Goal: Task Accomplishment & Management: Complete application form

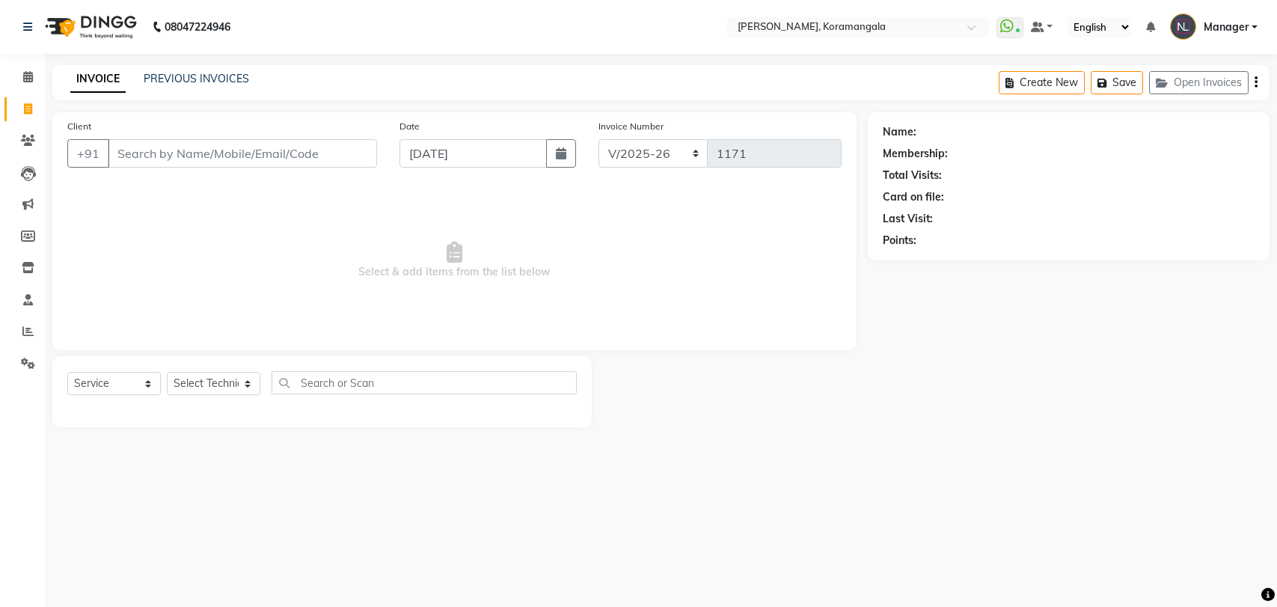
select select "3769"
select select "service"
click at [209, 389] on select "Select Technician [PERSON_NAME] Asid [PERSON_NAME] Manager [PERSON_NAME] [PERSO…" at bounding box center [213, 383] width 93 height 23
select select "64144"
click at [167, 372] on select "Select Technician [PERSON_NAME] Asid [PERSON_NAME] Manager [PERSON_NAME] [PERSO…" at bounding box center [213, 383] width 93 height 23
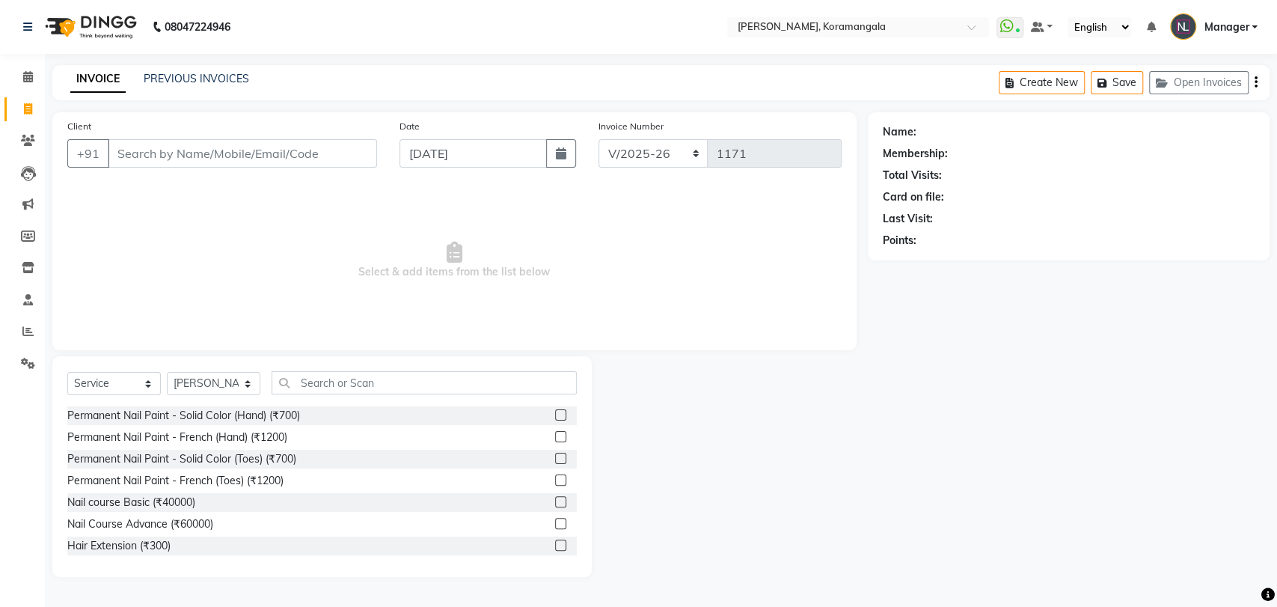
click at [555, 417] on label at bounding box center [560, 414] width 11 height 11
click at [555, 417] on input "checkbox" at bounding box center [560, 416] width 10 height 10
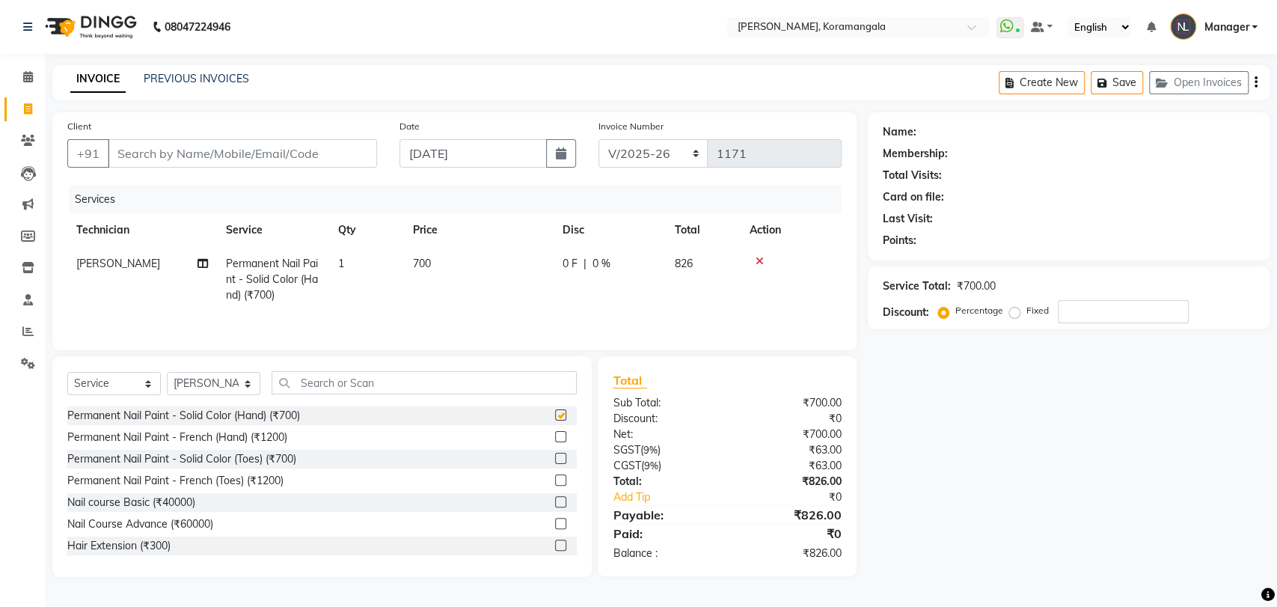
checkbox input "false"
click at [532, 388] on input "text" at bounding box center [423, 382] width 305 height 23
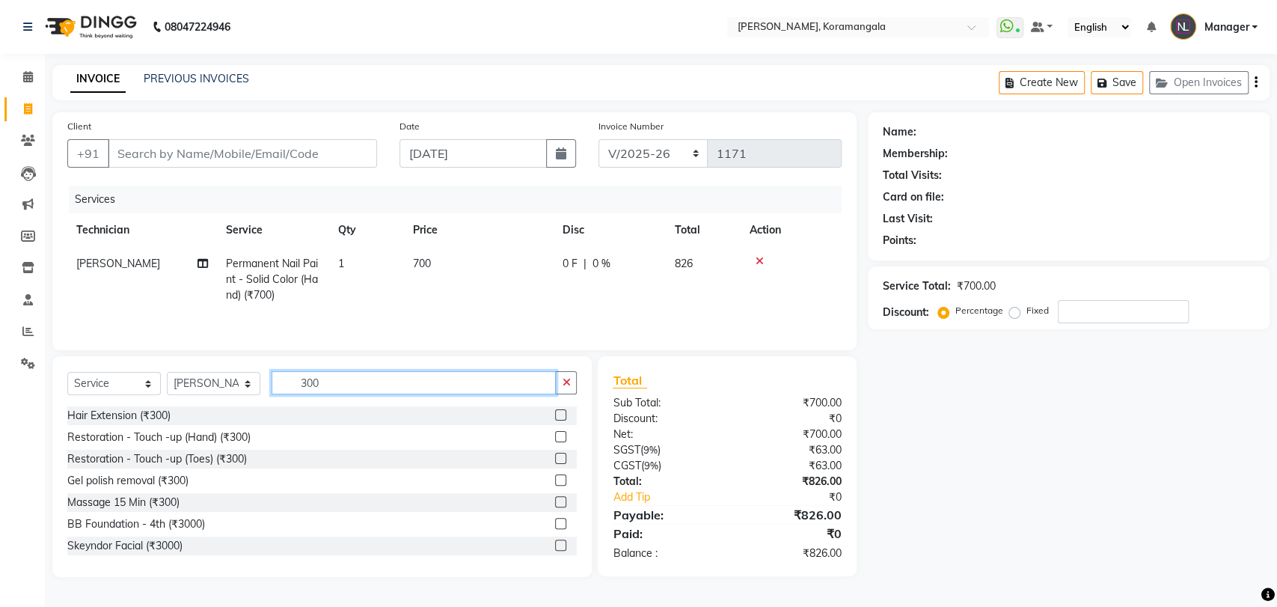
type input "300"
click at [555, 482] on label at bounding box center [560, 479] width 11 height 11
click at [555, 482] on input "checkbox" at bounding box center [560, 481] width 10 height 10
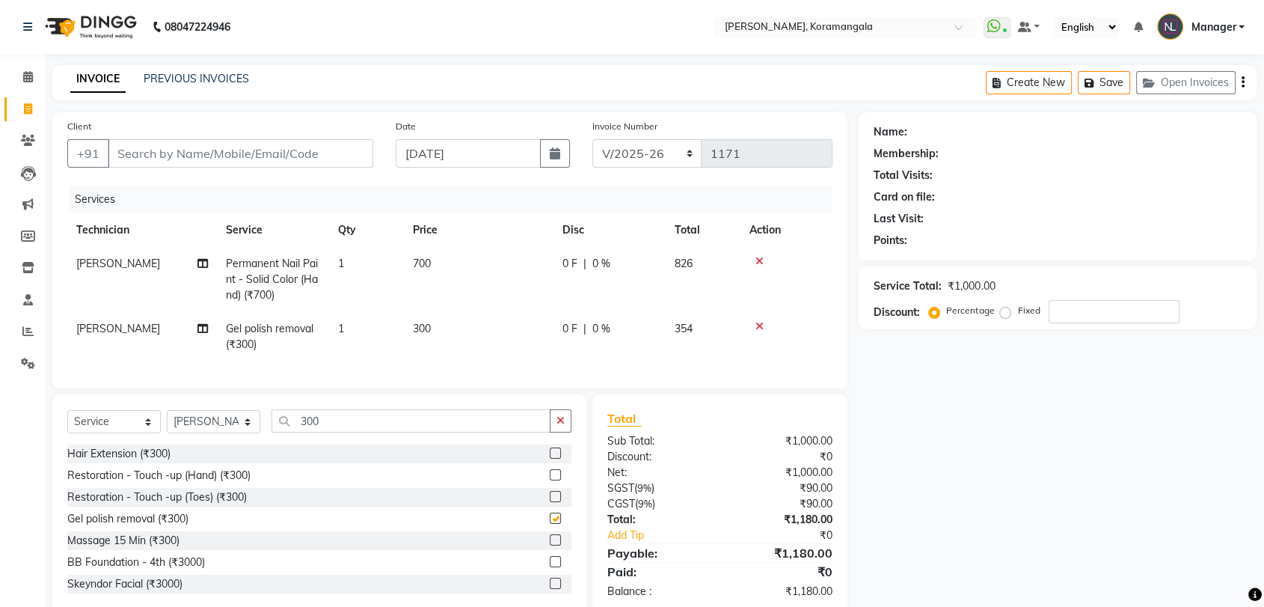
checkbox input "false"
click at [215, 161] on input "Client" at bounding box center [240, 153] width 265 height 28
type input "9"
type input "0"
type input "9885475550"
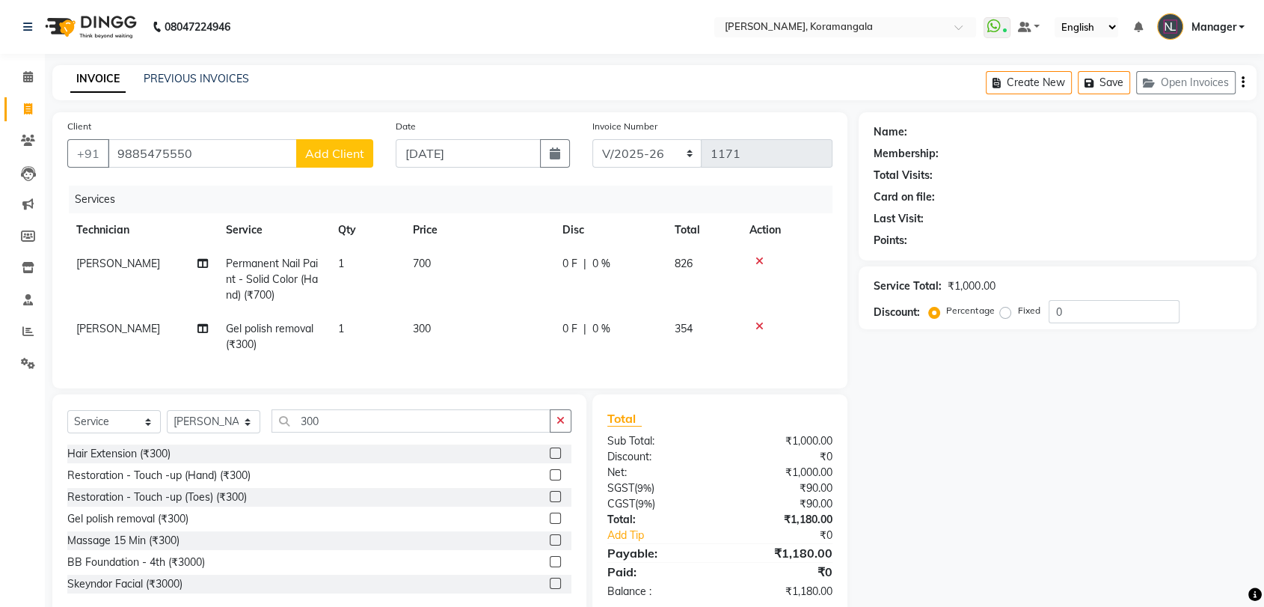
click at [347, 160] on span "Add Client" at bounding box center [334, 153] width 59 height 15
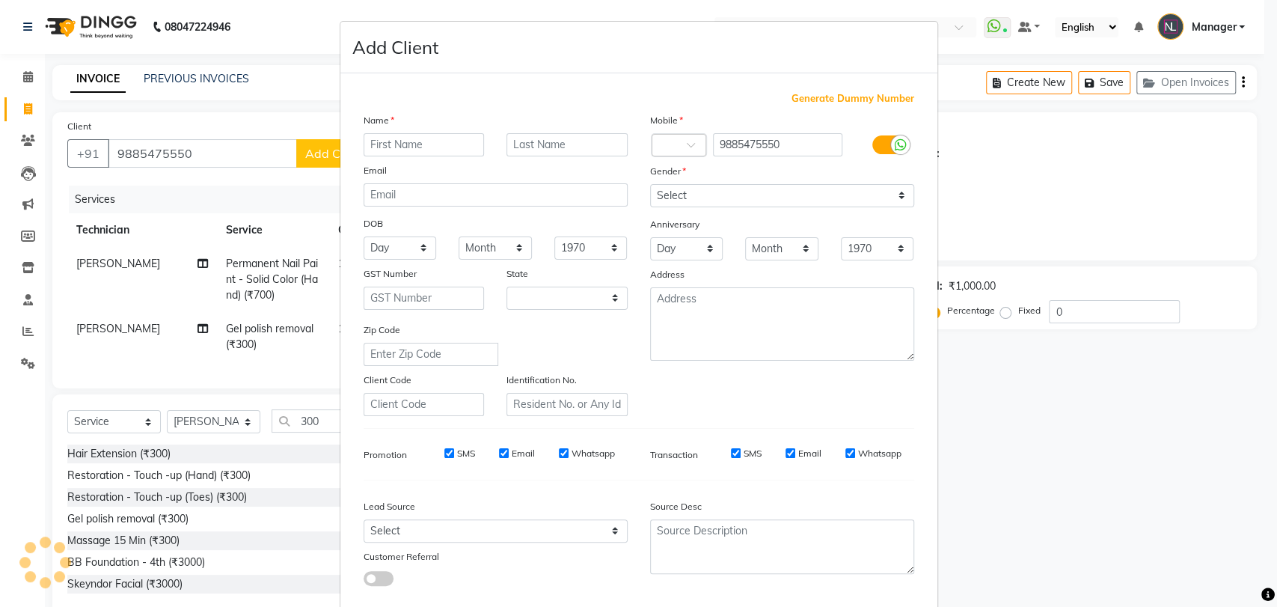
select select "21"
type input "prem"
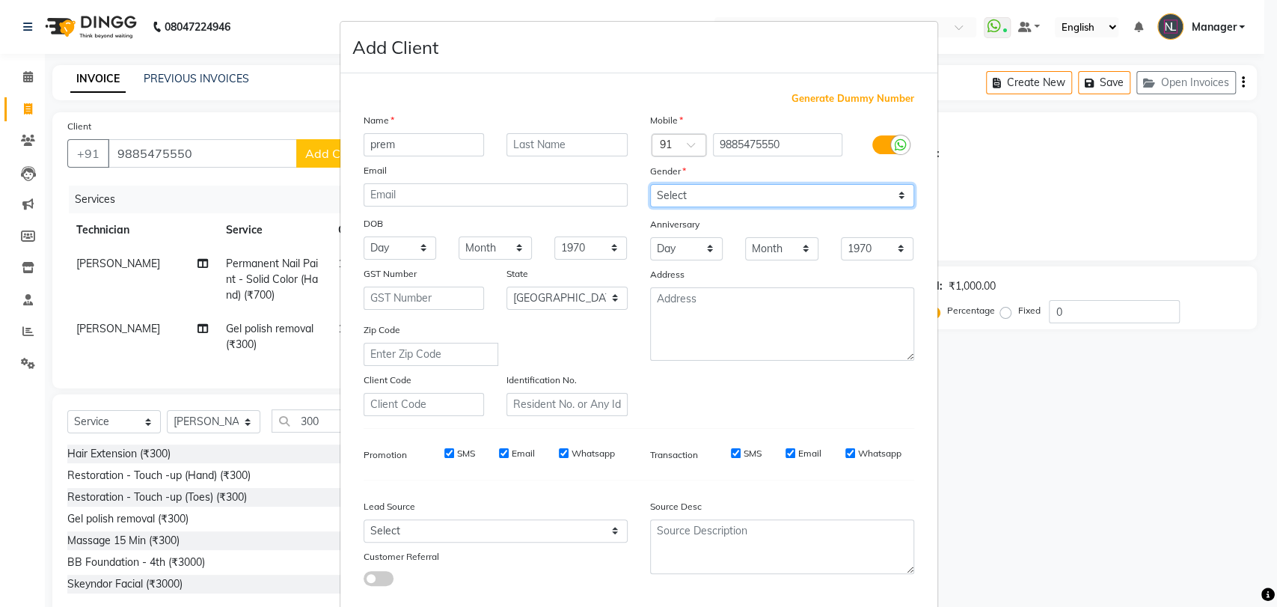
click at [781, 195] on select "Select Male Female Other Prefer Not To Say" at bounding box center [782, 195] width 264 height 23
select select "female"
click at [650, 184] on select "Select Male Female Other Prefer Not To Say" at bounding box center [782, 195] width 264 height 23
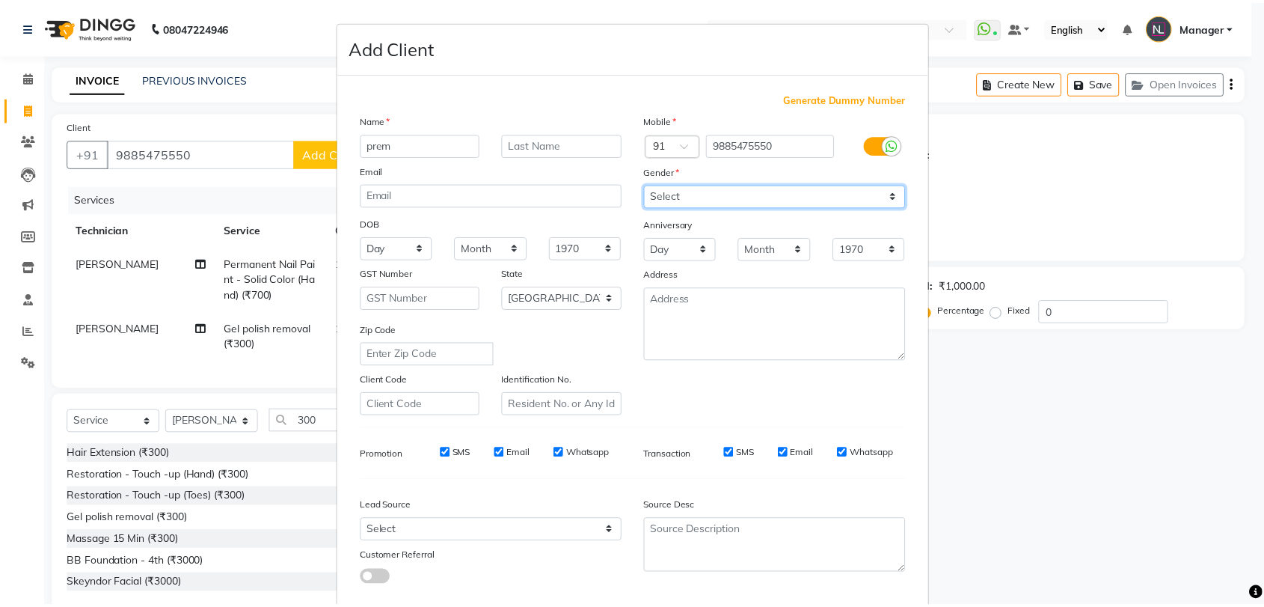
scroll to position [81, 0]
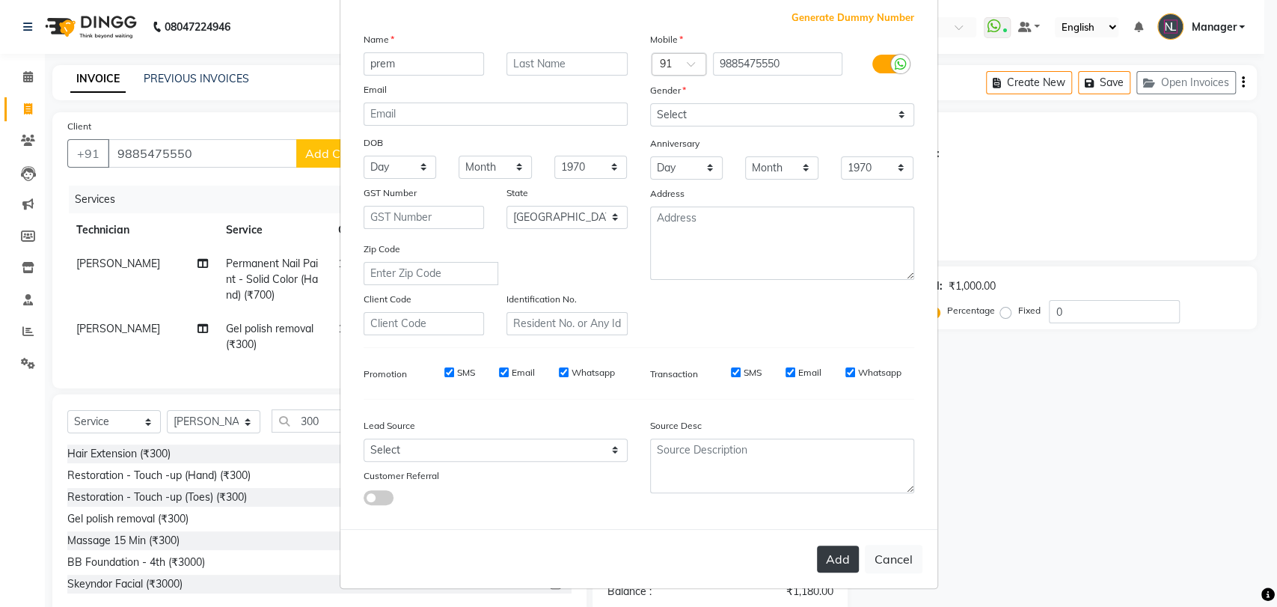
click at [827, 563] on button "Add" at bounding box center [838, 558] width 42 height 27
type input "98******50"
select select
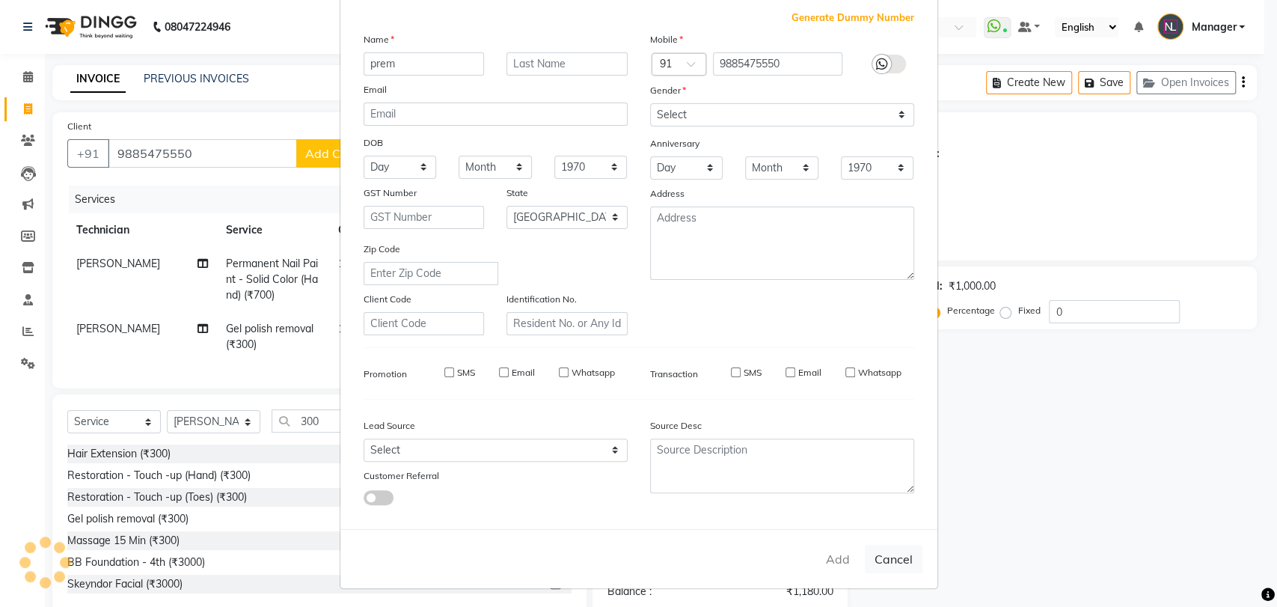
select select "null"
select select
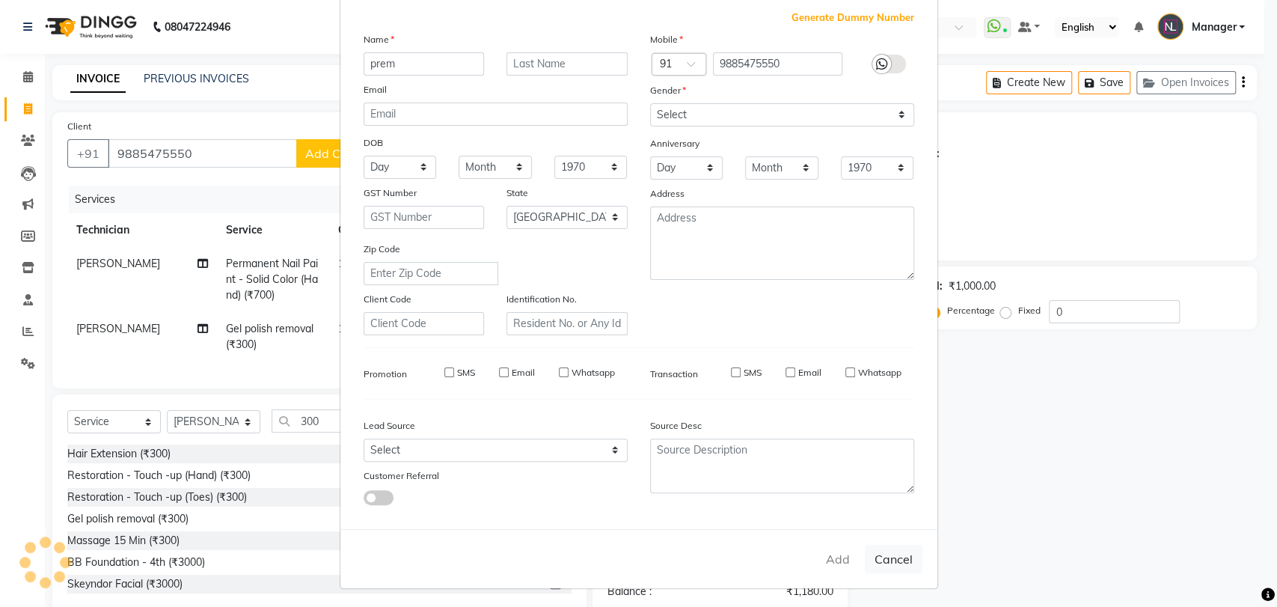
checkbox input "false"
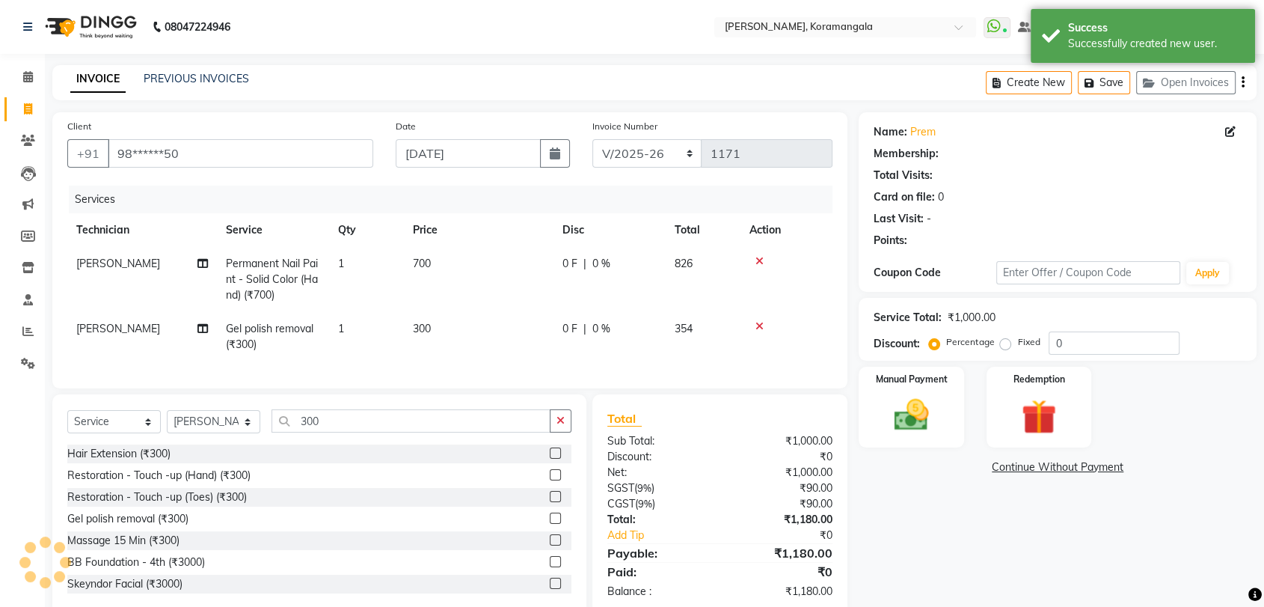
select select "1: Object"
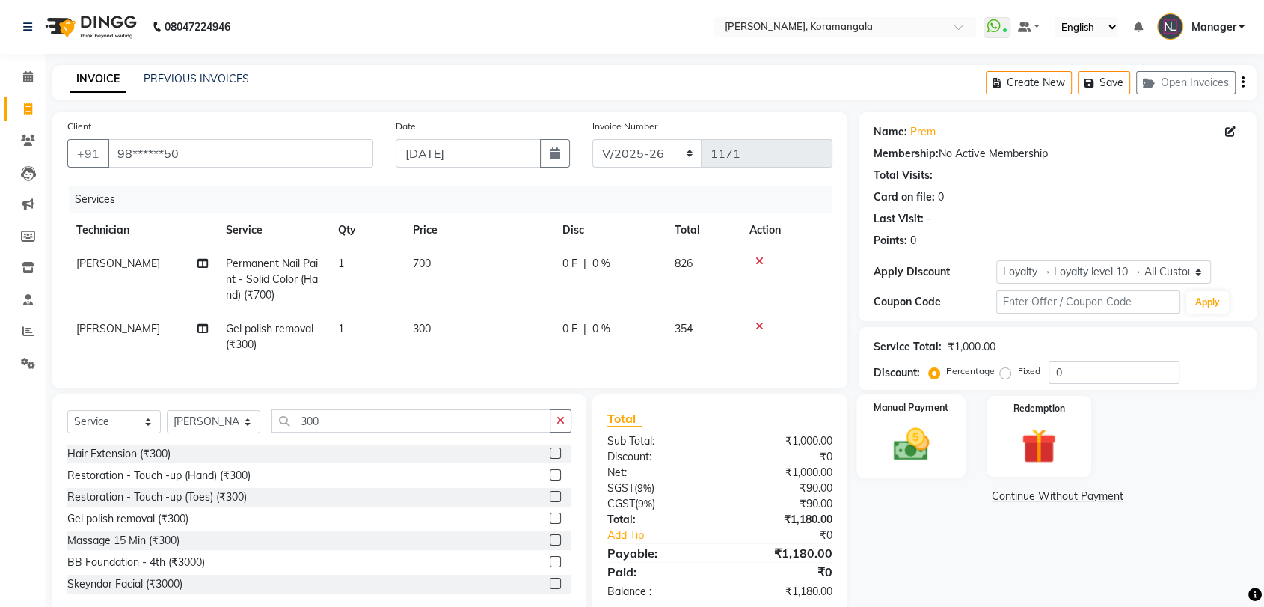
click at [868, 441] on div "Manual Payment" at bounding box center [911, 436] width 109 height 84
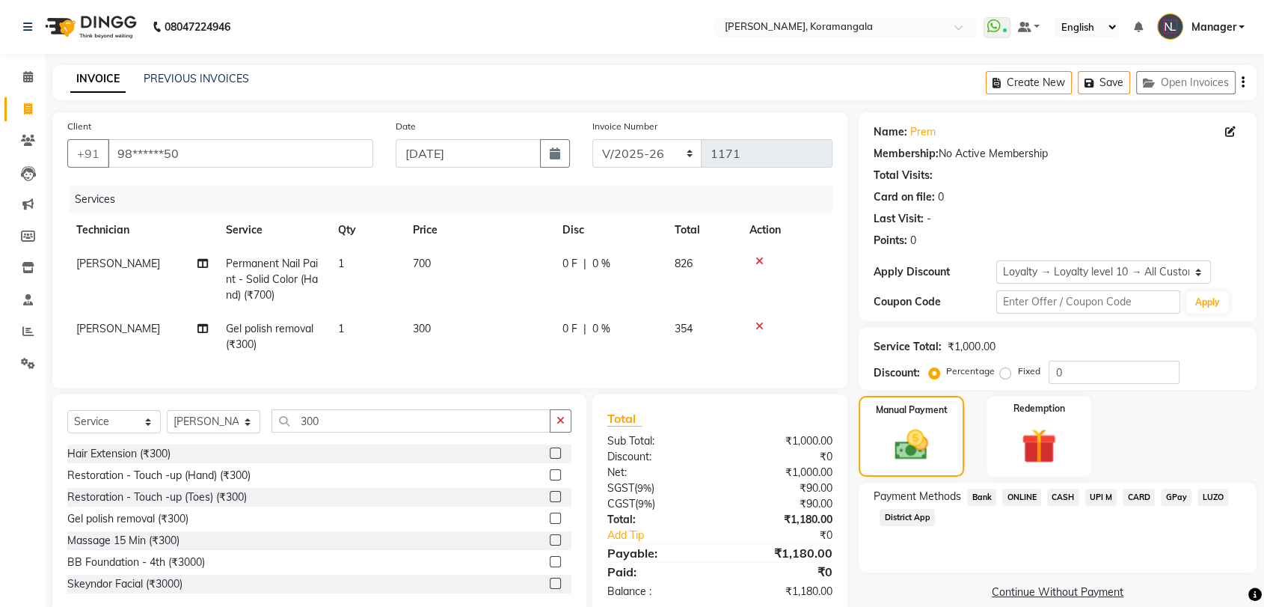
click at [1025, 493] on span "ONLINE" at bounding box center [1021, 496] width 39 height 17
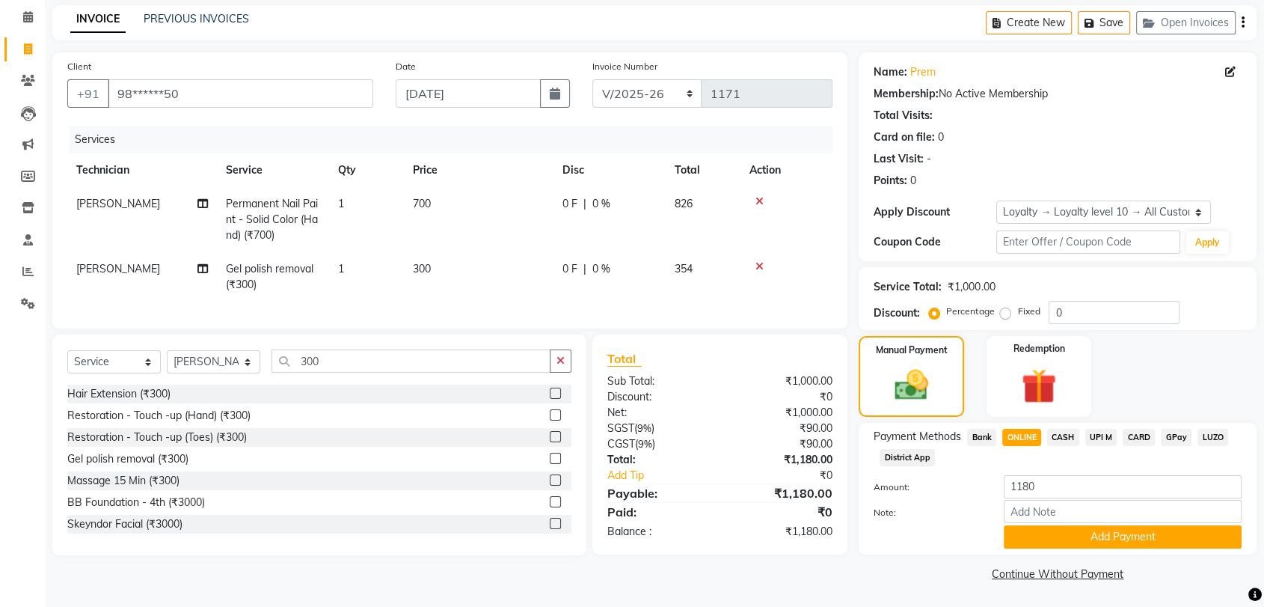
click at [1044, 552] on div "Payment Methods Bank ONLINE CASH UPI M CARD GPay LUZO District App Amount: 1180…" at bounding box center [1058, 489] width 398 height 132
click at [1046, 544] on button "Add Payment" at bounding box center [1123, 536] width 238 height 23
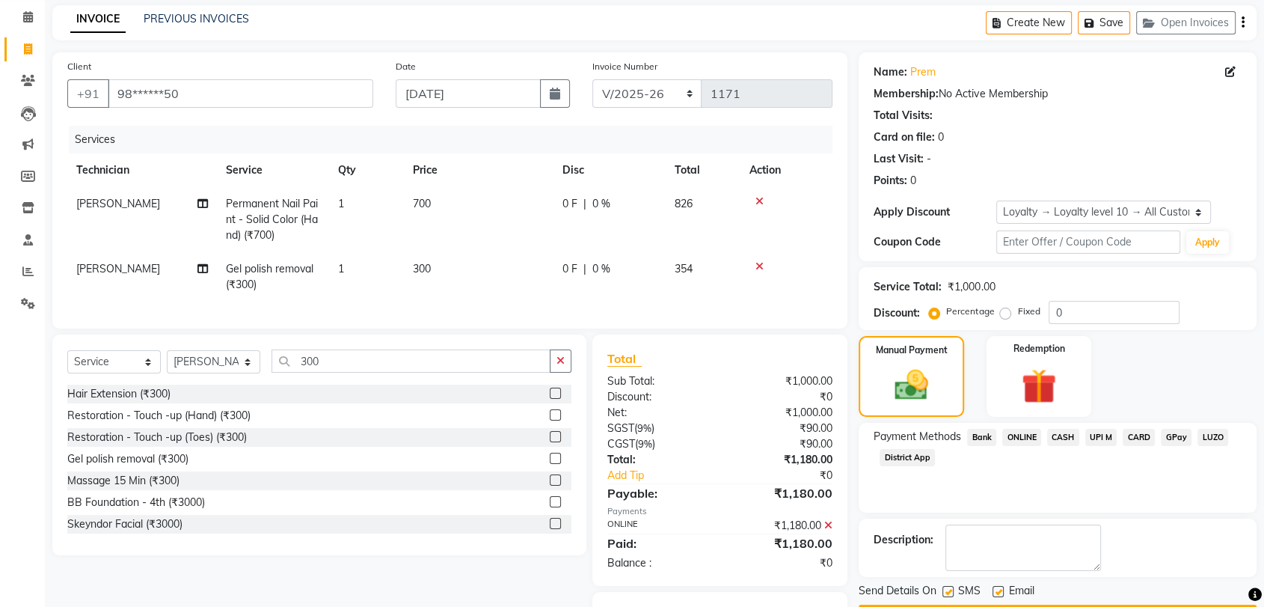
scroll to position [147, 0]
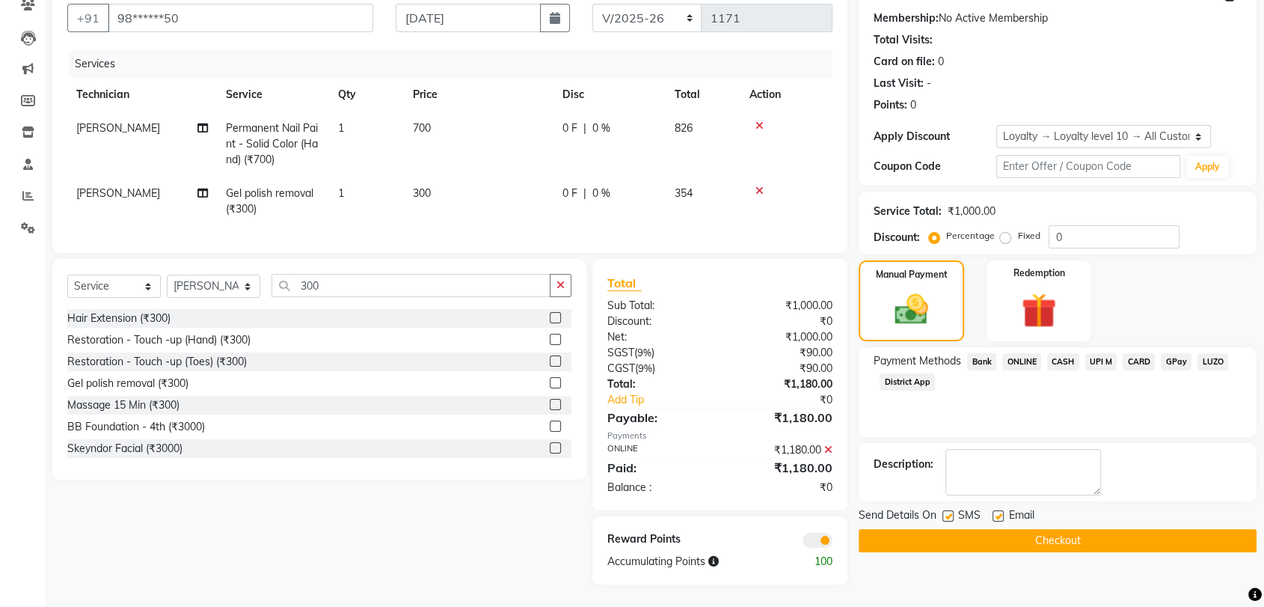
click at [1041, 542] on div "Name: Prem Membership: No Active Membership Total Visits: Card on file: 0 Last …" at bounding box center [1063, 280] width 409 height 607
click at [1041, 529] on button "Checkout" at bounding box center [1058, 540] width 398 height 23
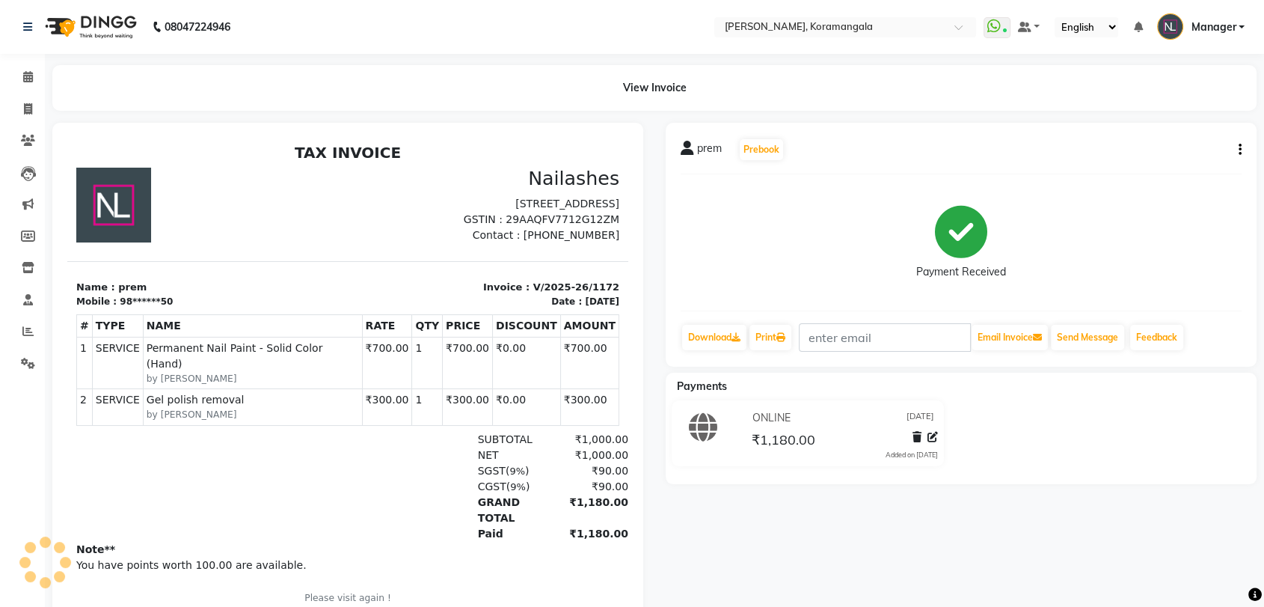
drag, startPoint x: 474, startPoint y: 133, endPoint x: 419, endPoint y: 5, distance: 139.3
click at [474, 133] on div at bounding box center [347, 380] width 591 height 515
click at [24, 67] on link "Calendar" at bounding box center [22, 77] width 36 height 25
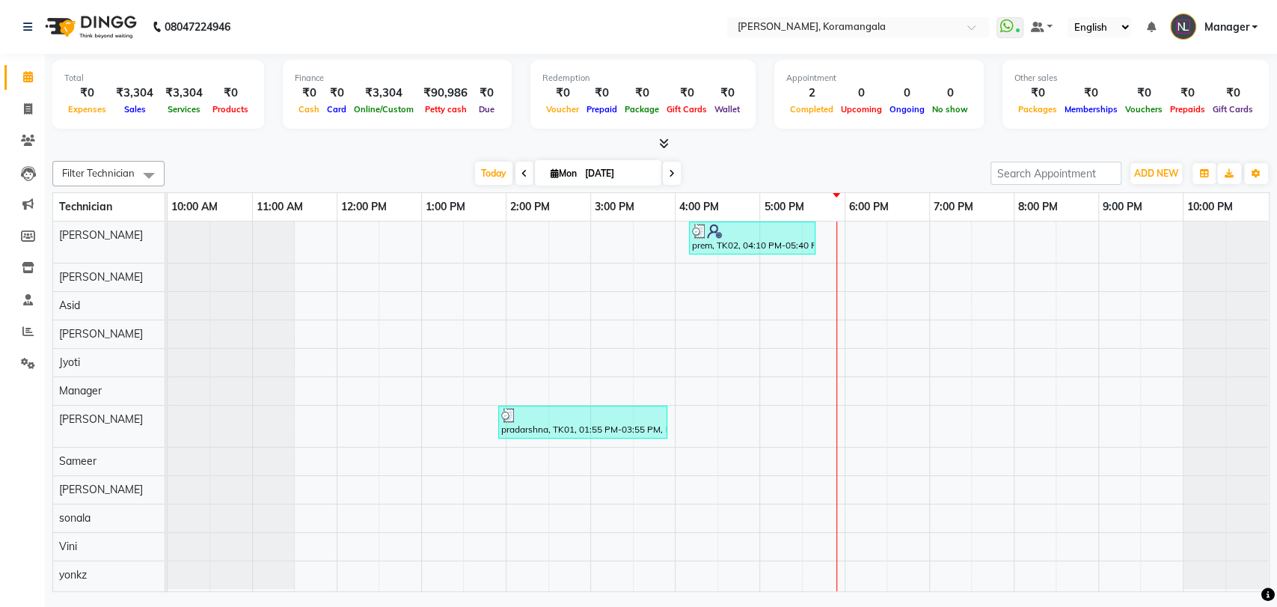
click at [664, 141] on icon at bounding box center [664, 143] width 10 height 11
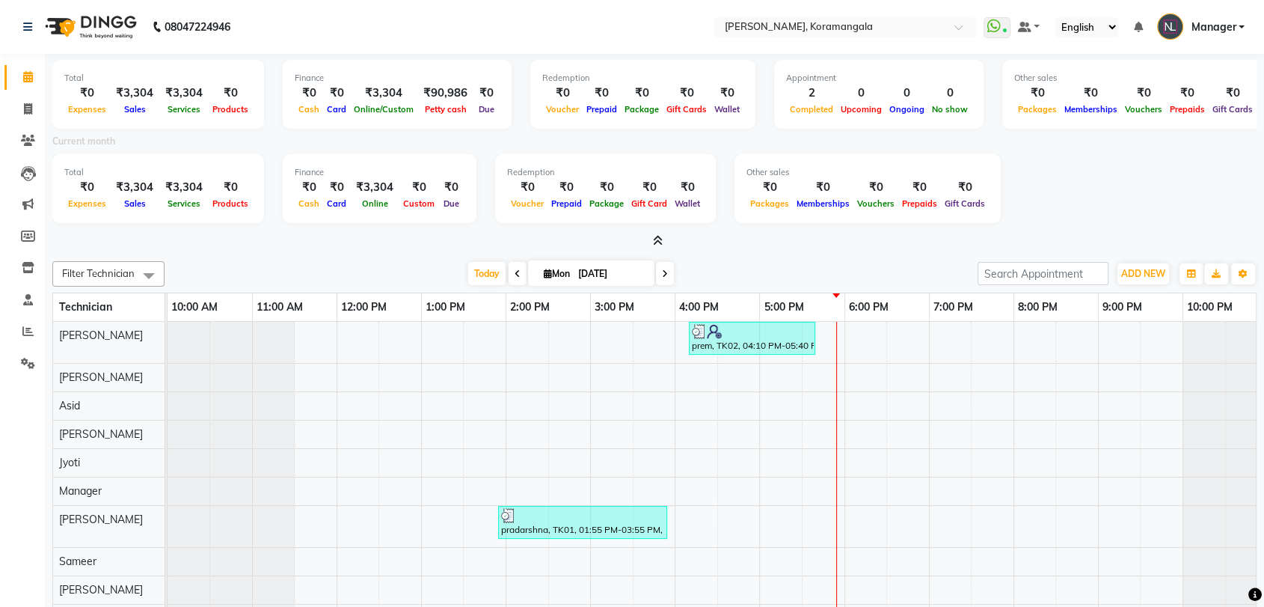
click at [654, 241] on icon at bounding box center [658, 240] width 10 height 11
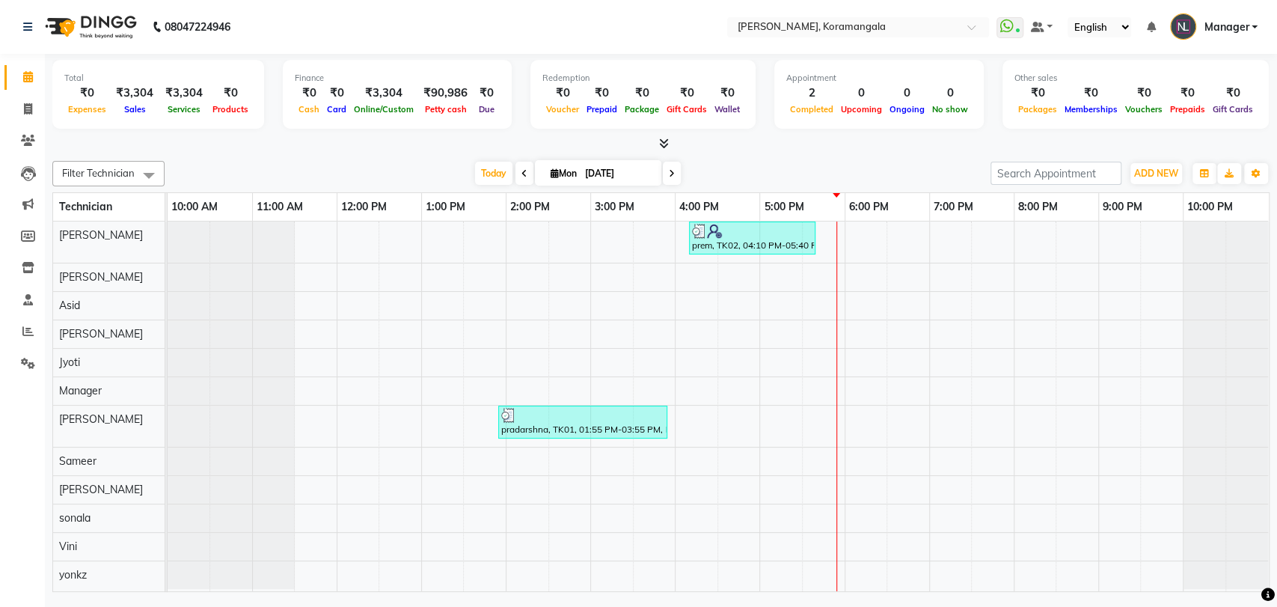
click at [660, 141] on icon at bounding box center [664, 143] width 10 height 11
